Goal: Information Seeking & Learning: Learn about a topic

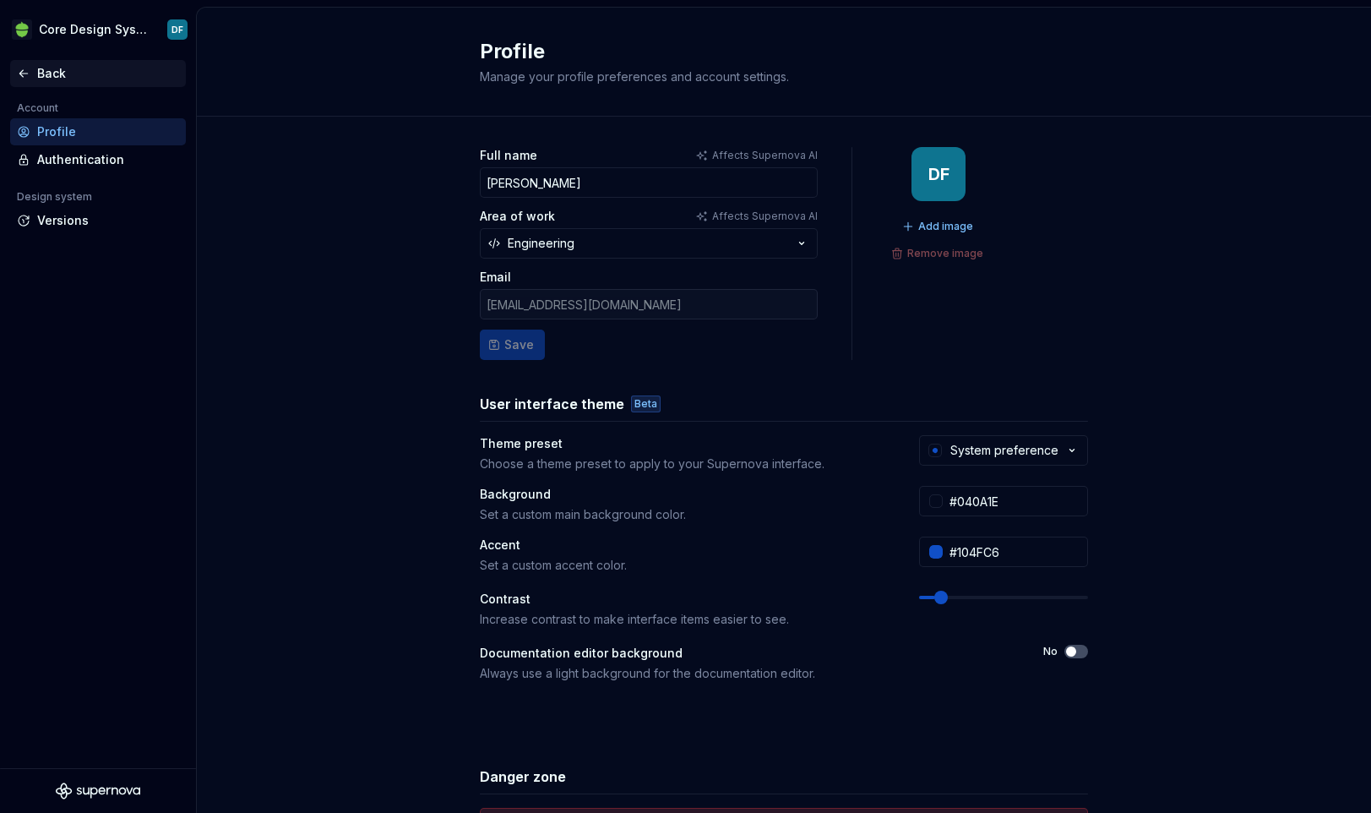
click at [52, 79] on div "Back" at bounding box center [108, 73] width 142 height 17
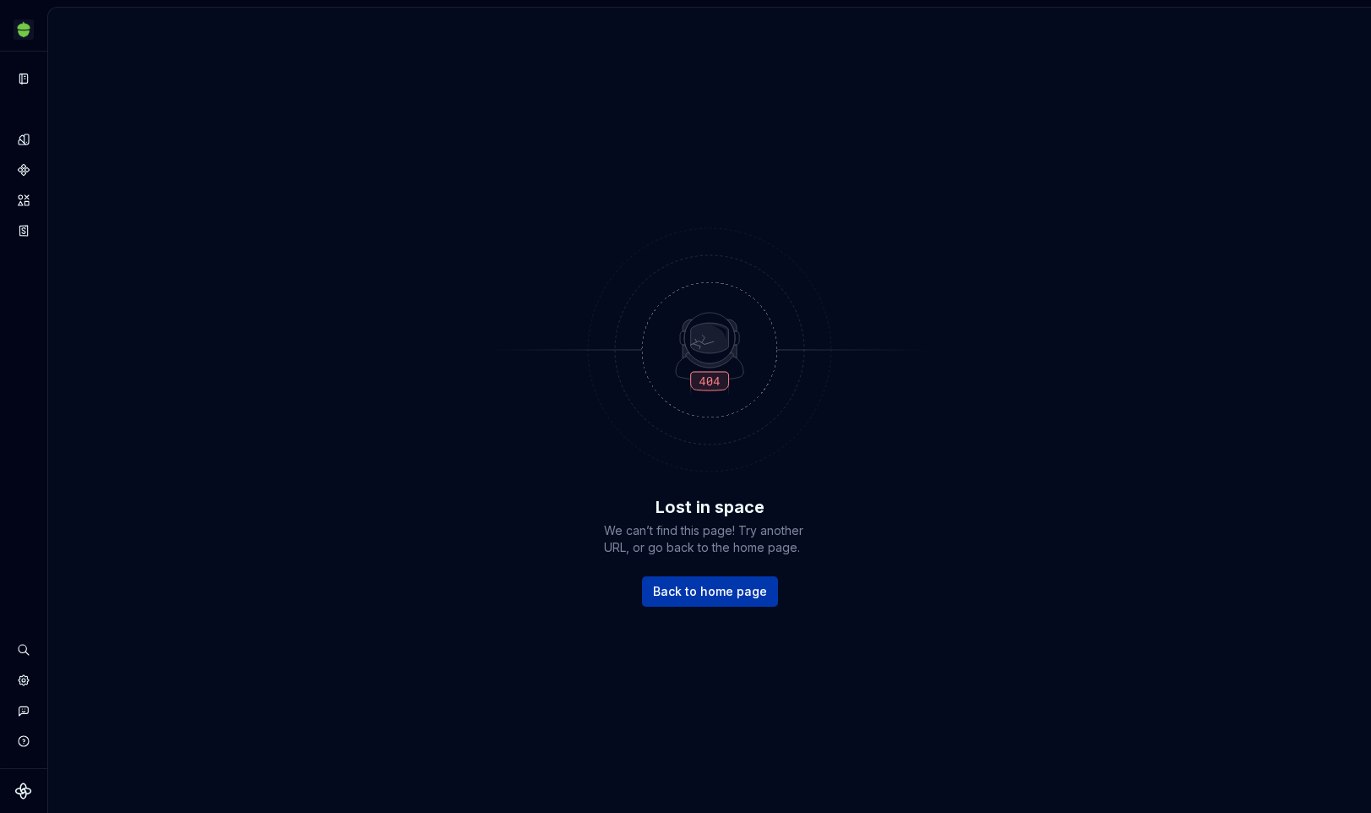
click at [700, 600] on link "Back to home page" at bounding box center [710, 591] width 136 height 30
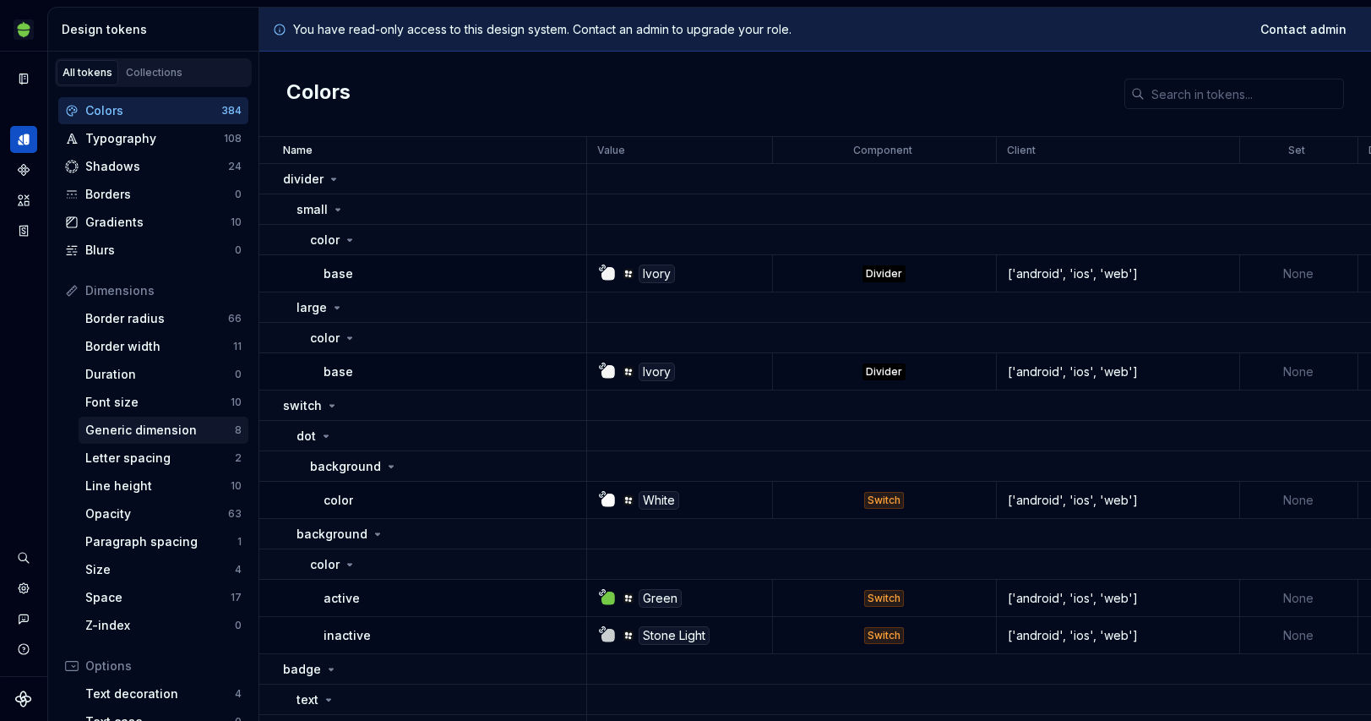
click at [165, 433] on div "Generic dimension" at bounding box center [160, 430] width 150 height 17
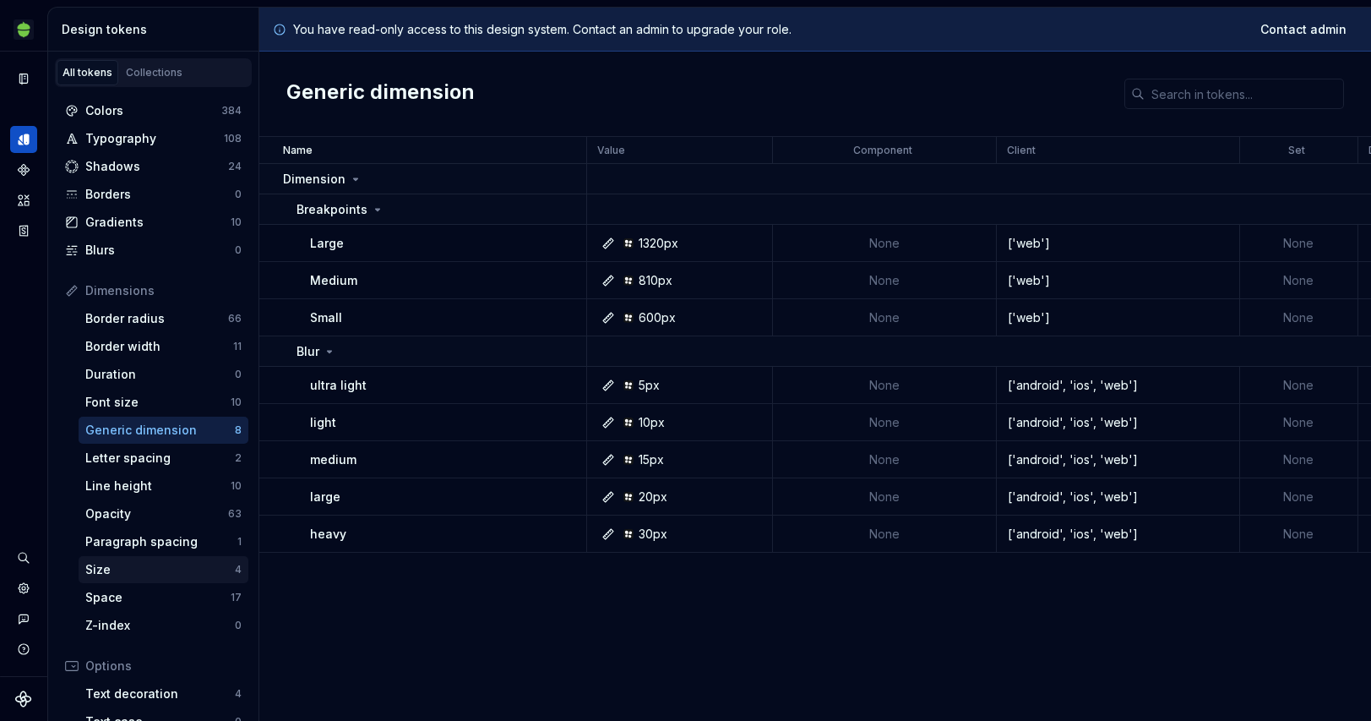
click at [164, 573] on div "Size" at bounding box center [160, 569] width 150 height 17
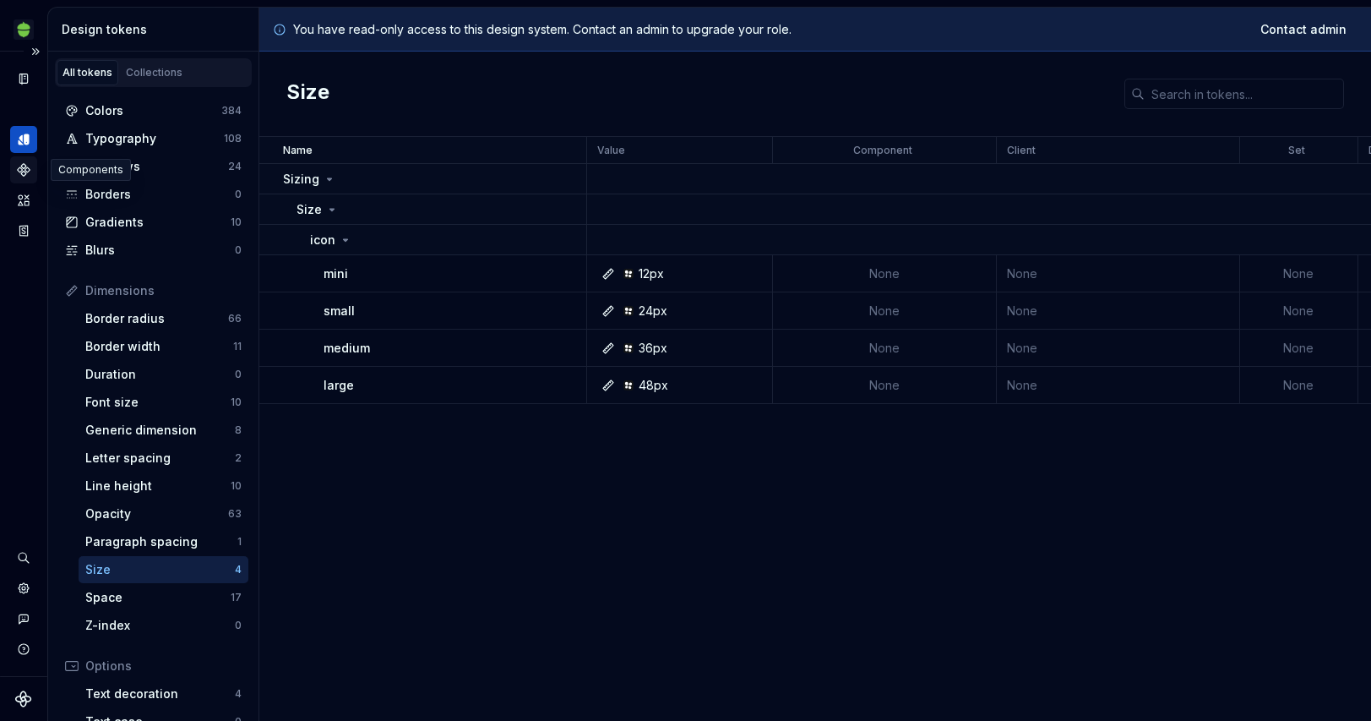
click at [23, 171] on icon "Components" at bounding box center [24, 170] width 12 height 12
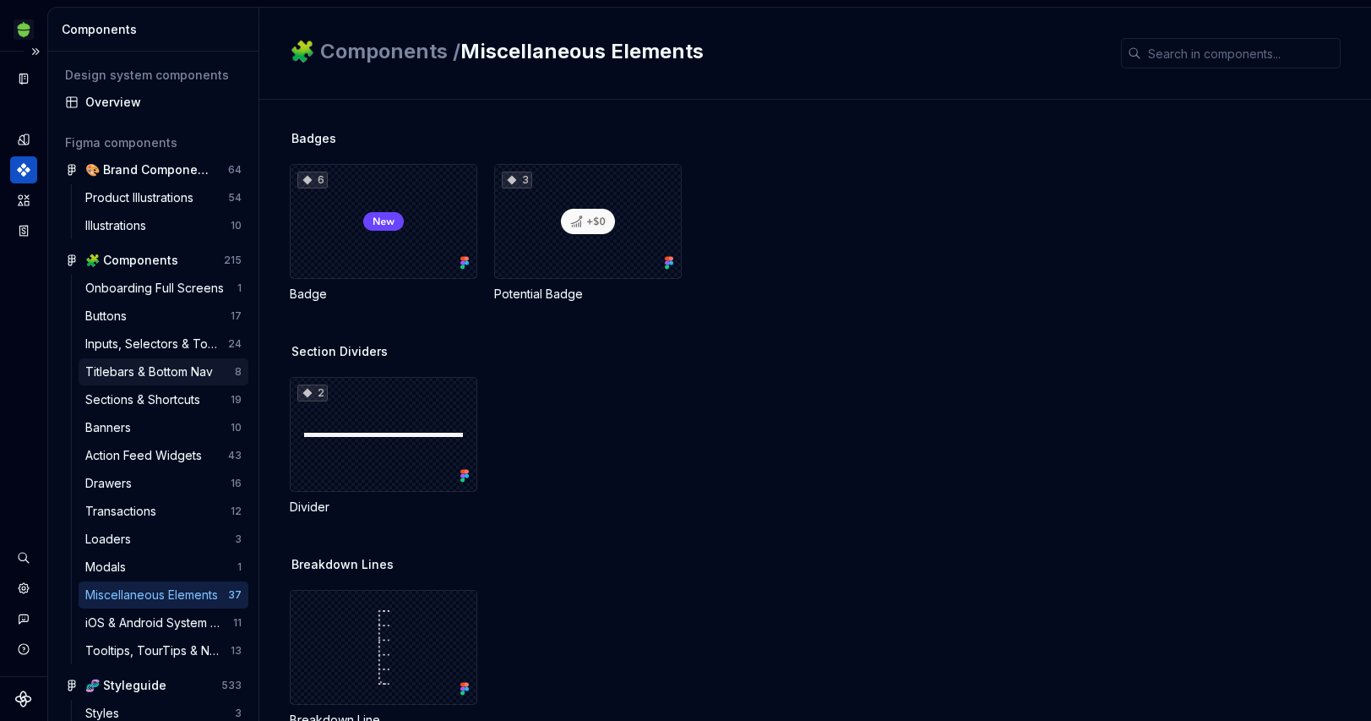
click at [159, 370] on div "Titlebars & Bottom Nav" at bounding box center [152, 371] width 134 height 17
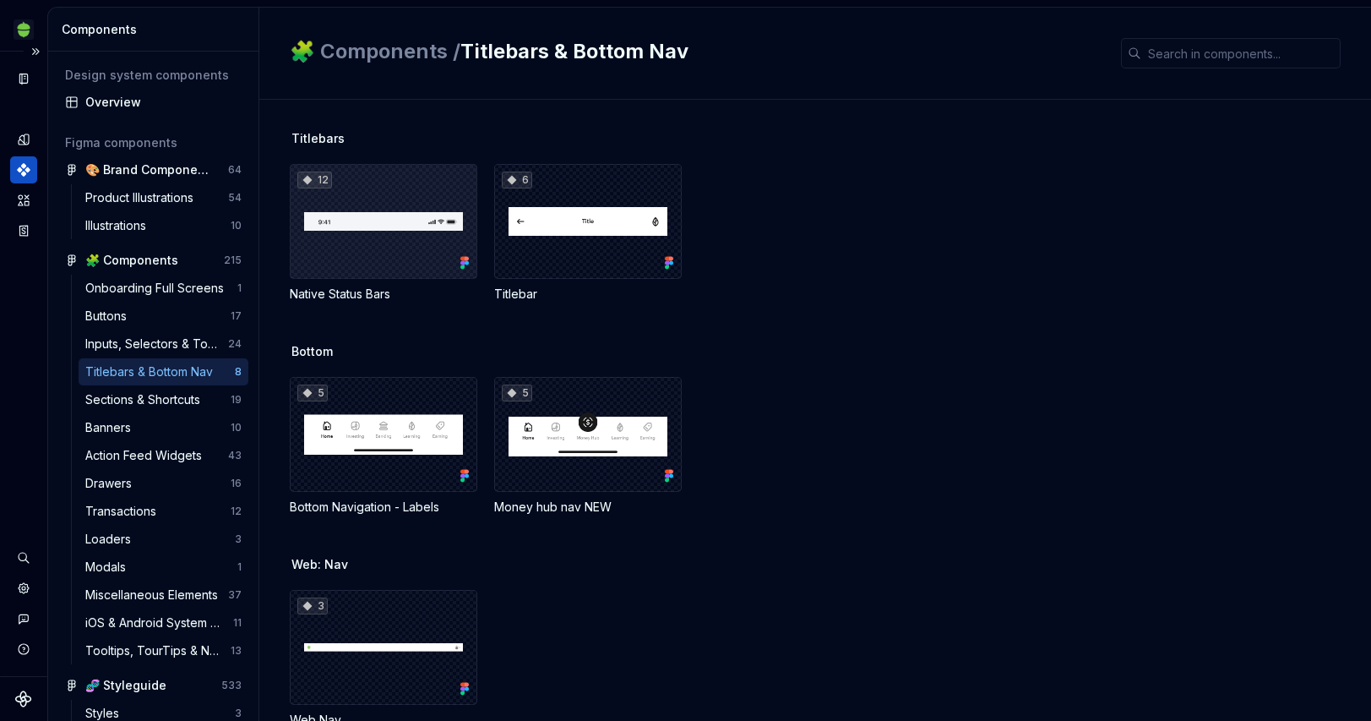
click at [413, 240] on div "12" at bounding box center [384, 221] width 188 height 115
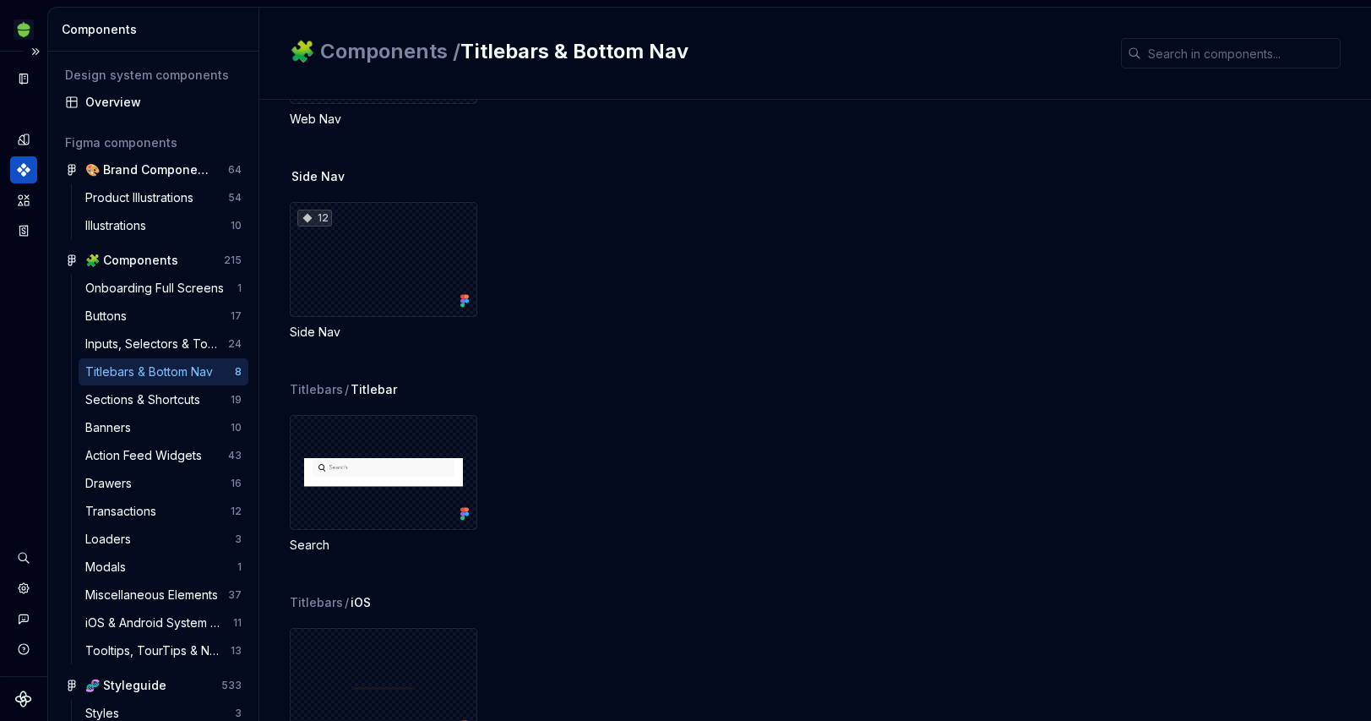
scroll to position [656, 0]
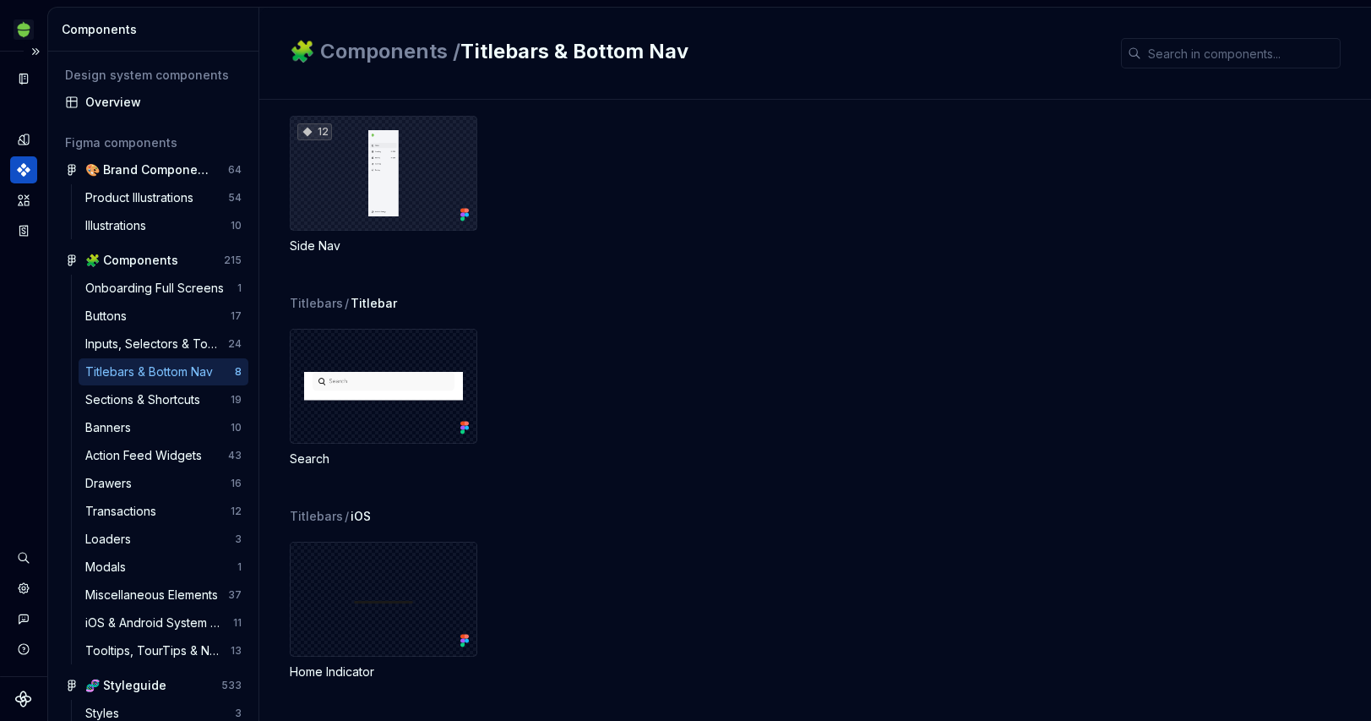
click at [411, 194] on div "12" at bounding box center [384, 173] width 188 height 115
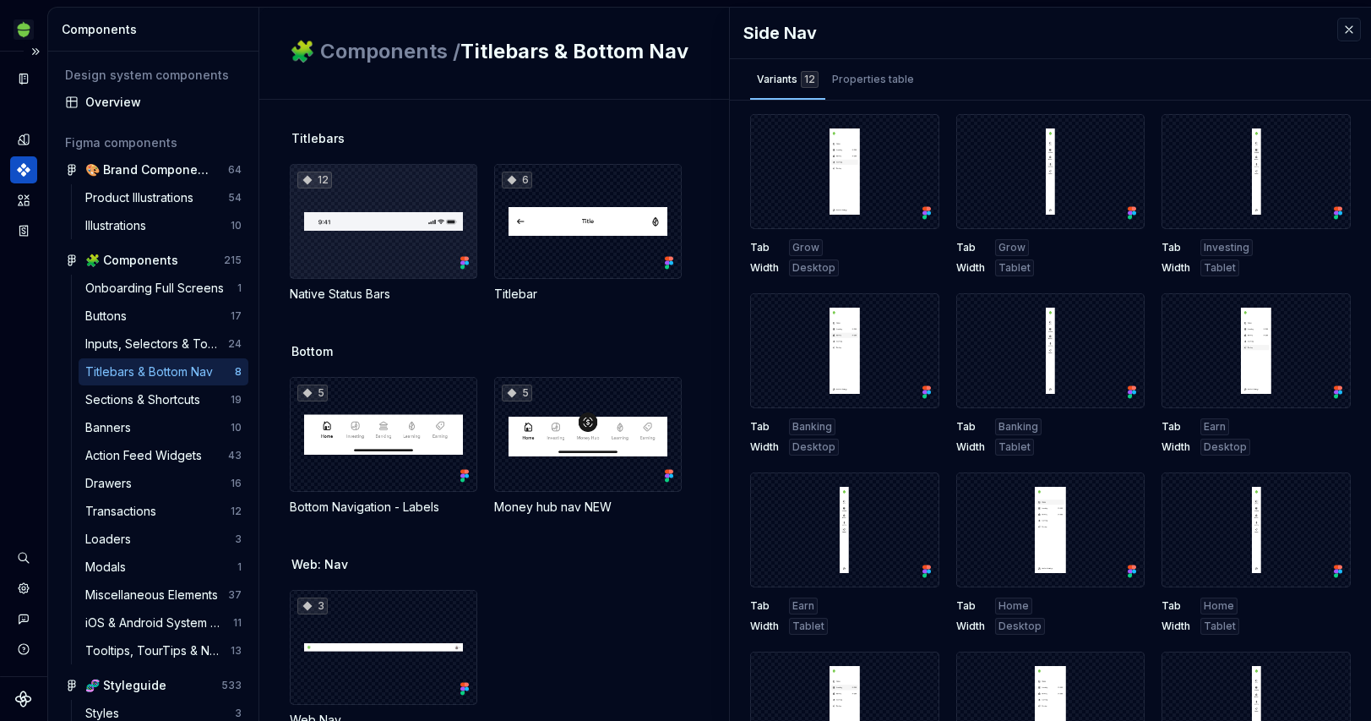
click at [387, 214] on div "12" at bounding box center [384, 221] width 188 height 115
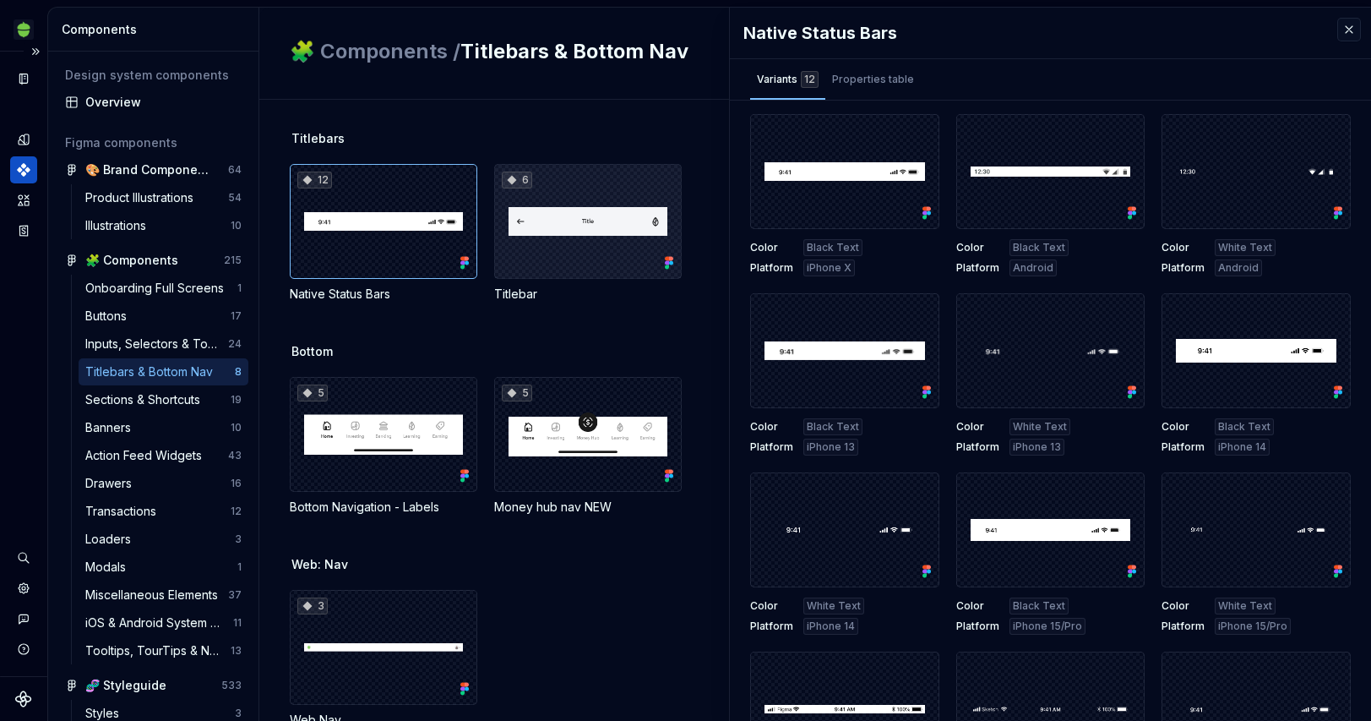
click at [616, 232] on div "6" at bounding box center [588, 221] width 188 height 115
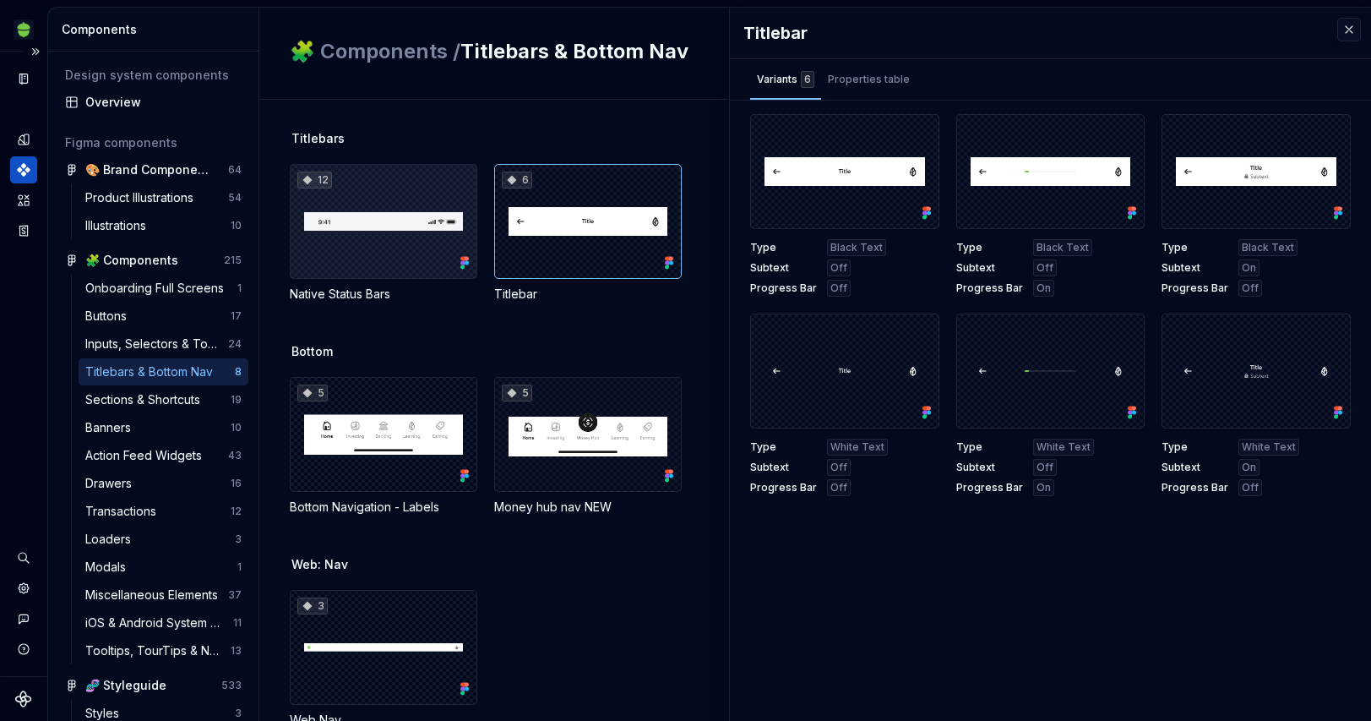
click at [419, 240] on div "12" at bounding box center [384, 221] width 188 height 115
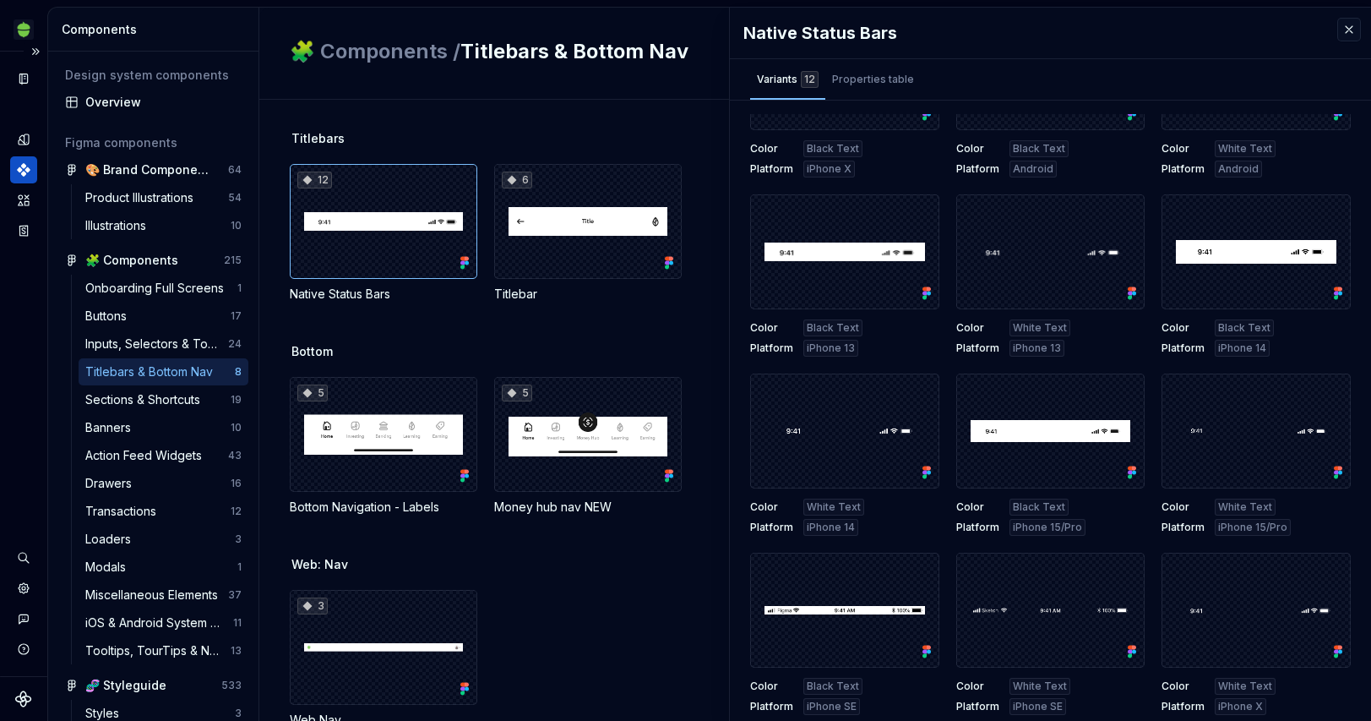
scroll to position [8, 0]
